Goal: Information Seeking & Learning: Learn about a topic

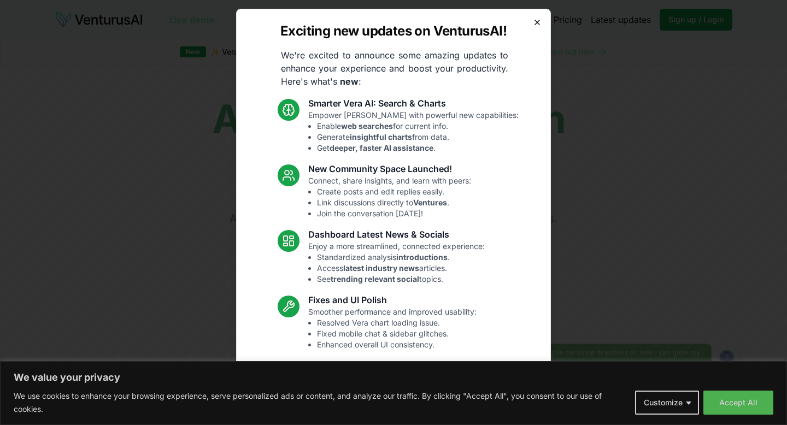
click at [537, 21] on icon "button" at bounding box center [537, 22] width 9 height 9
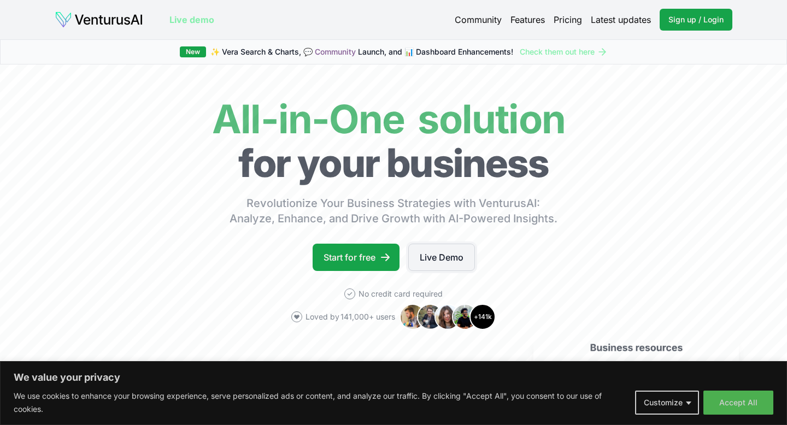
click at [441, 264] on link "Live Demo" at bounding box center [441, 257] width 67 height 27
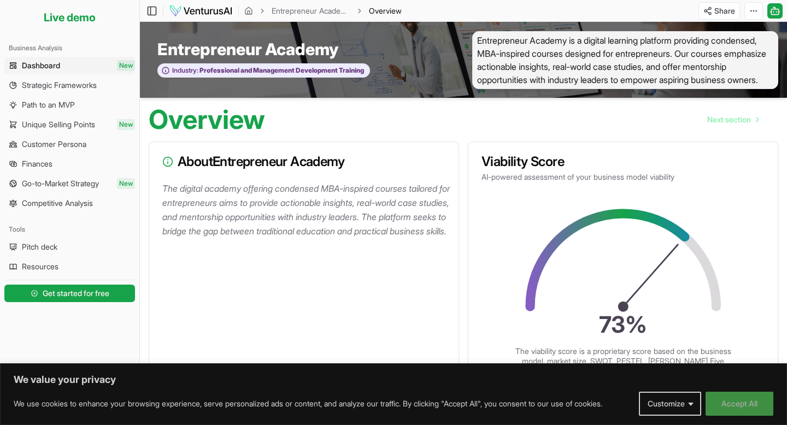
click at [731, 403] on button "Accept All" at bounding box center [739, 404] width 68 height 24
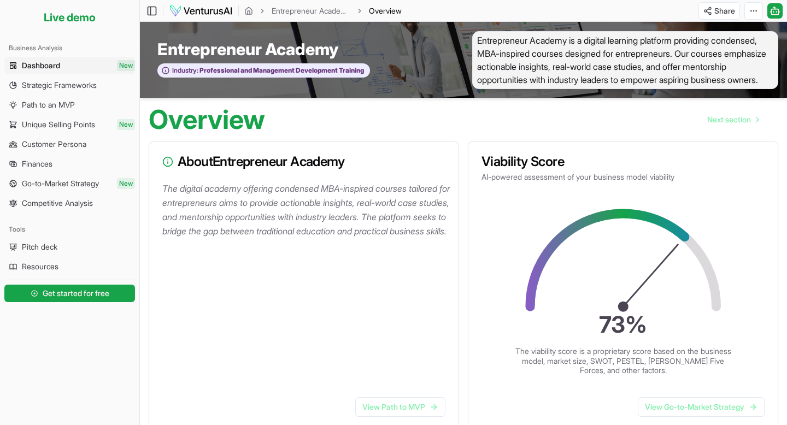
click at [362, 227] on p "The digital academy offering condensed MBA-inspired courses tailored for entrep…" at bounding box center [305, 209] width 287 height 57
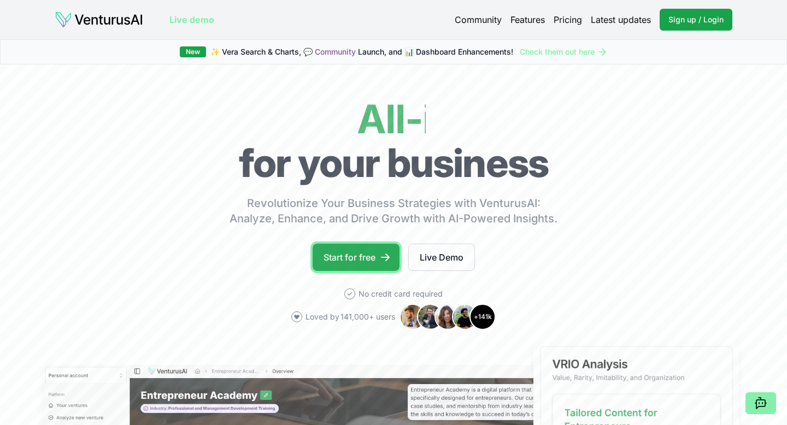
click at [337, 254] on link "Start for free" at bounding box center [356, 257] width 87 height 27
